Goal: Check status: Check status

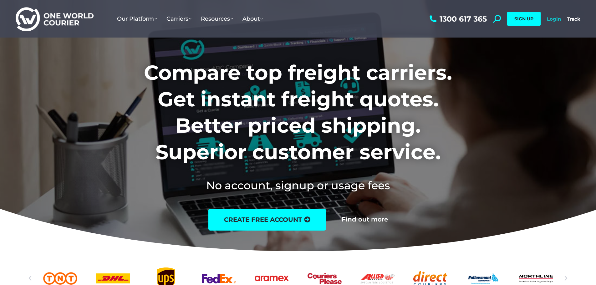
click at [556, 18] on link "Login" at bounding box center [554, 19] width 14 height 6
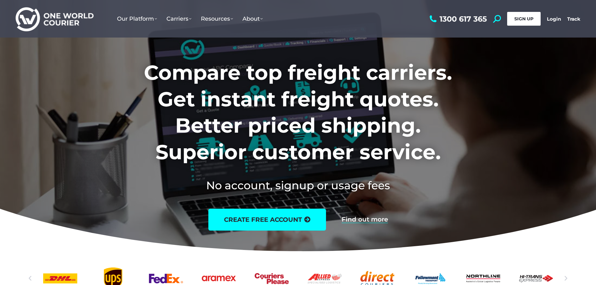
click at [537, 16] on link "SIGN UP" at bounding box center [523, 19] width 33 height 14
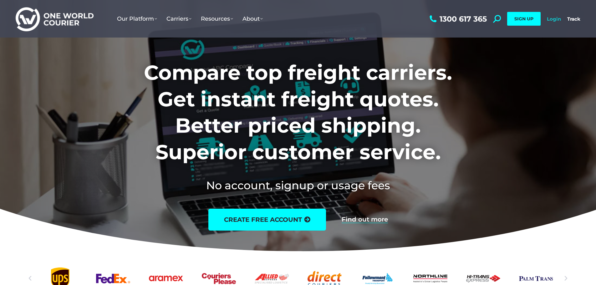
click at [555, 17] on link "Login" at bounding box center [554, 19] width 14 height 6
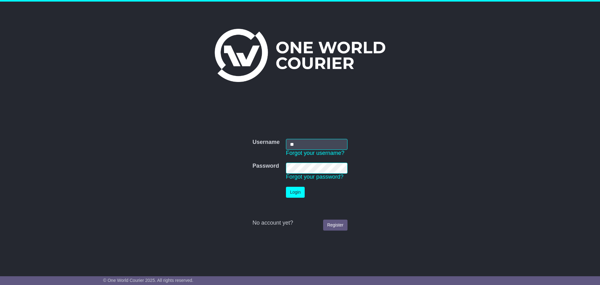
type input "**********"
click at [317, 174] on link "Forgot your password?" at bounding box center [315, 177] width 58 height 6
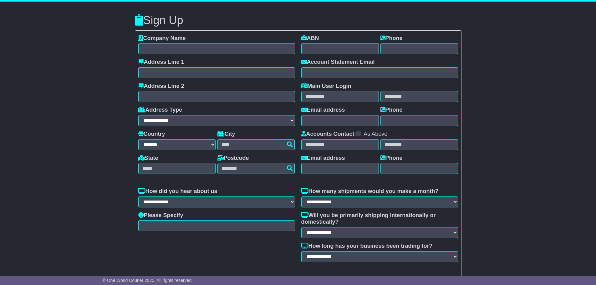
select select "**"
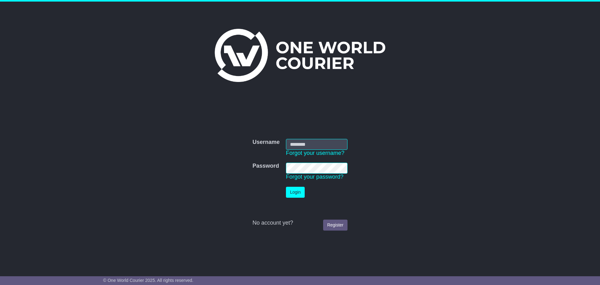
click at [296, 147] on input "Username" at bounding box center [317, 144] width 62 height 11
type input "**********"
click at [286, 187] on button "Login" at bounding box center [295, 192] width 19 height 11
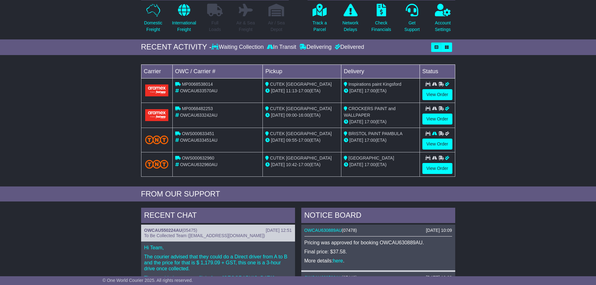
scroll to position [31, 0]
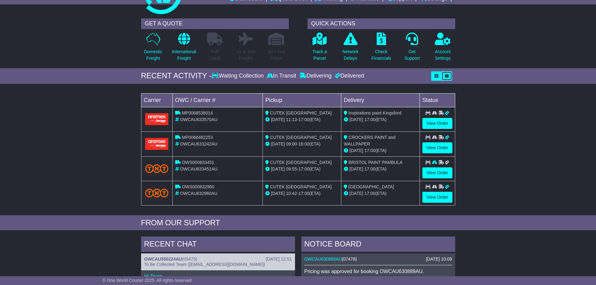
click at [445, 75] on icon "button" at bounding box center [447, 76] width 4 height 4
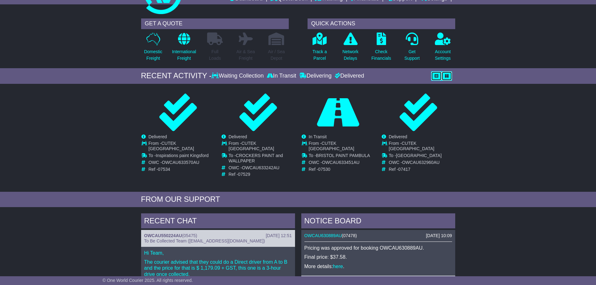
click at [437, 76] on icon "button" at bounding box center [436, 76] width 4 height 4
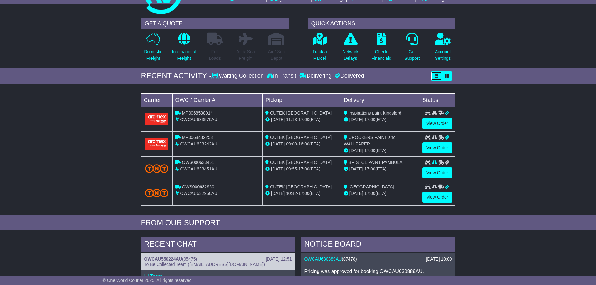
click at [433, 97] on td "Status" at bounding box center [436, 100] width 35 height 14
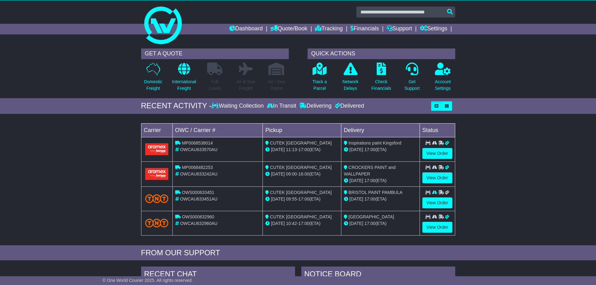
scroll to position [0, 0]
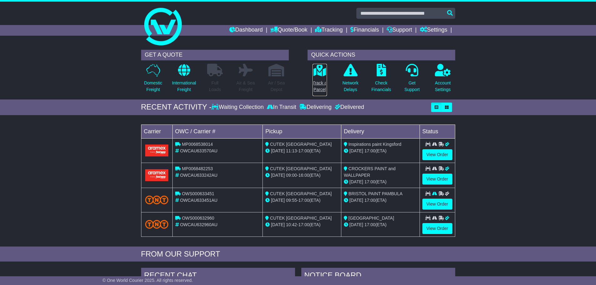
click at [321, 89] on p "Track a Parcel" at bounding box center [319, 86] width 14 height 13
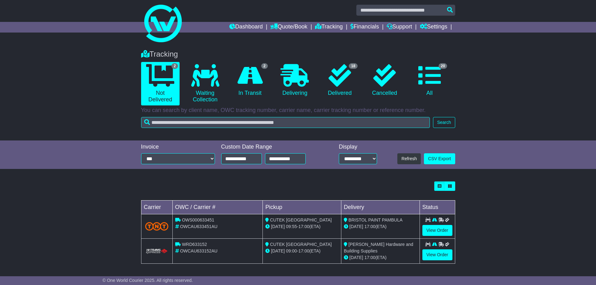
scroll to position [4, 0]
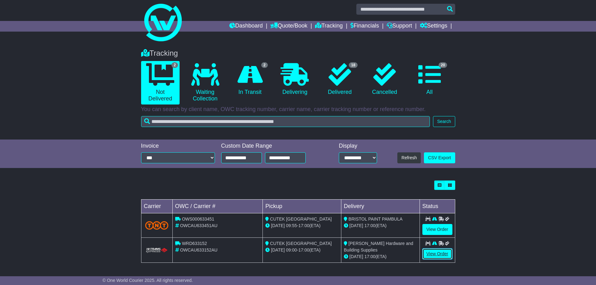
click at [441, 254] on link "View Order" at bounding box center [437, 253] width 30 height 11
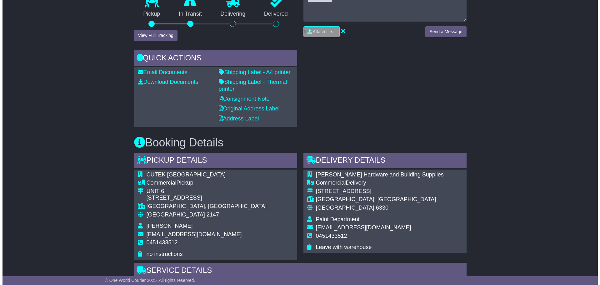
scroll to position [99, 0]
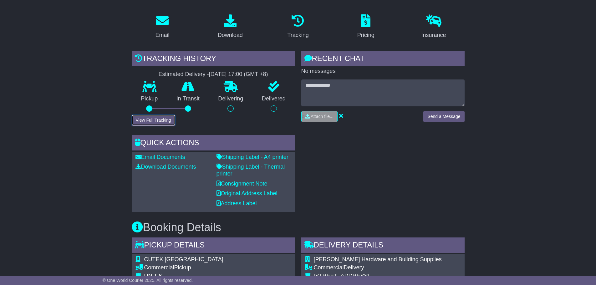
click at [163, 118] on button "View Full Tracking" at bounding box center [153, 120] width 43 height 11
